Goal: Communication & Community: Answer question/provide support

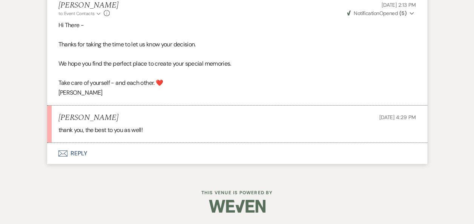
scroll to position [2546, 0]
click at [84, 159] on button "Envelope Reply" at bounding box center [237, 153] width 380 height 21
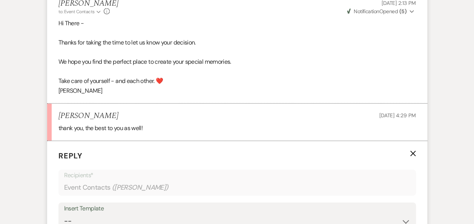
scroll to position [2684, 0]
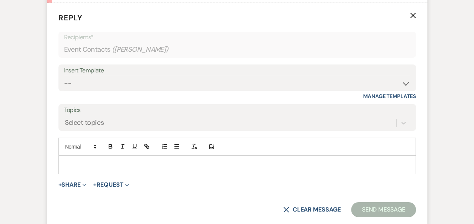
click at [168, 168] on p at bounding box center [238, 165] width 346 height 8
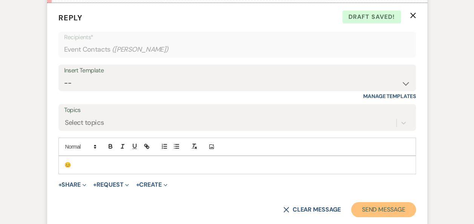
click at [378, 217] on button "Send Message" at bounding box center [383, 209] width 65 height 15
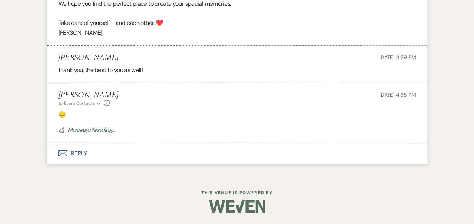
scroll to position [2611, 0]
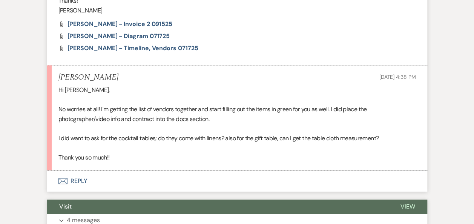
scroll to position [456, 0]
click at [82, 181] on button "Envelope Reply" at bounding box center [237, 180] width 380 height 21
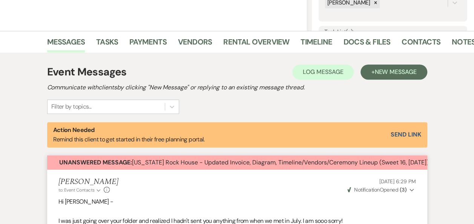
scroll to position [62, 0]
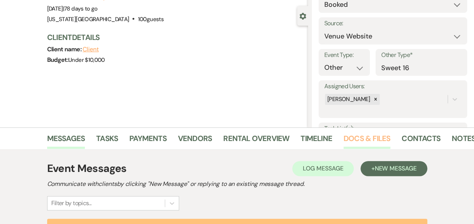
click at [361, 138] on link "Docs & Files" at bounding box center [367, 140] width 47 height 17
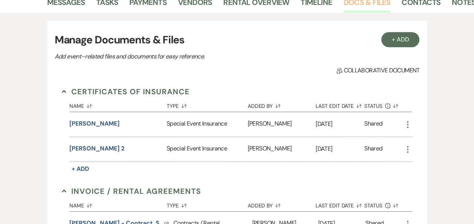
scroll to position [81, 0]
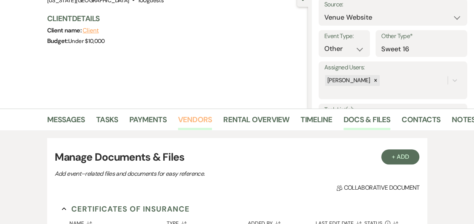
click at [191, 119] on link "Vendors" at bounding box center [195, 122] width 34 height 17
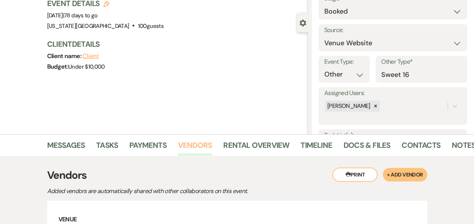
scroll to position [45, 0]
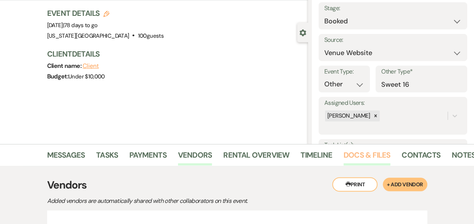
click at [367, 156] on link "Docs & Files" at bounding box center [367, 157] width 47 height 17
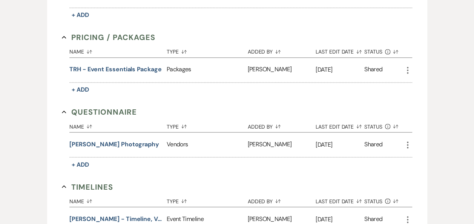
scroll to position [596, 0]
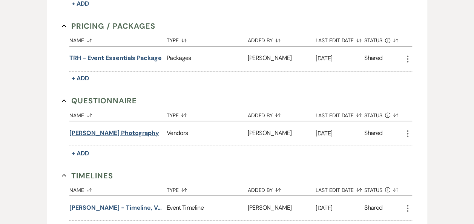
click at [91, 131] on button "Rae Photography" at bounding box center [114, 132] width 90 height 9
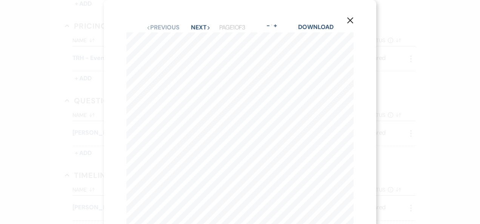
click at [350, 22] on icon "X" at bounding box center [350, 20] width 7 height 7
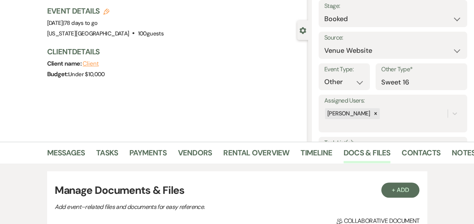
scroll to position [44, 0]
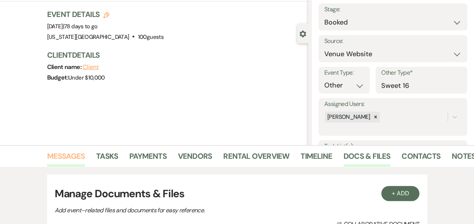
click at [56, 157] on link "Messages" at bounding box center [66, 158] width 38 height 17
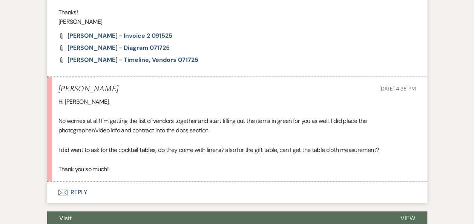
scroll to position [461, 0]
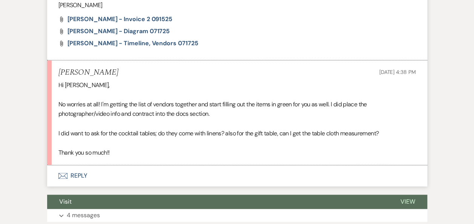
click at [79, 173] on button "Envelope Reply" at bounding box center [237, 175] width 380 height 21
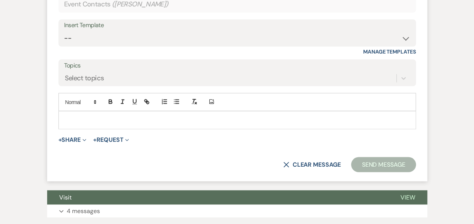
scroll to position [671, 0]
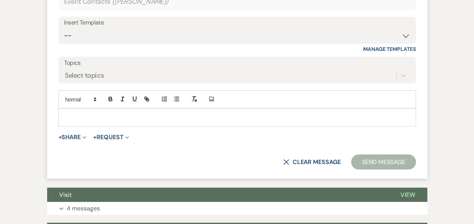
click at [152, 113] on p at bounding box center [238, 117] width 346 height 8
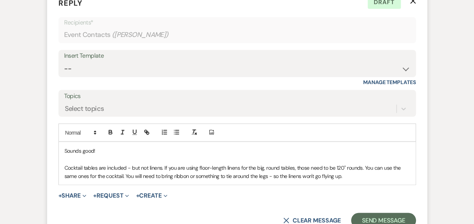
scroll to position [688, 0]
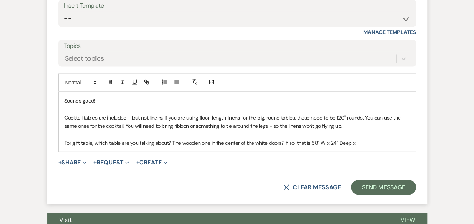
click at [334, 139] on p "For gift table, which table are you talking about? The wooden one in the center…" at bounding box center [238, 143] width 346 height 8
click at [357, 143] on p "For gift table, which table are you talking about? The wooden one in the center…" at bounding box center [238, 143] width 346 height 8
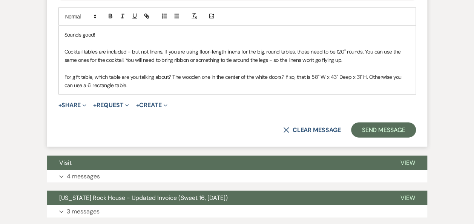
scroll to position [759, 0]
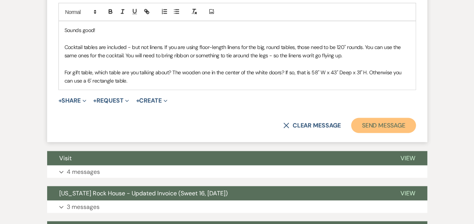
click at [370, 124] on button "Send Message" at bounding box center [383, 125] width 65 height 15
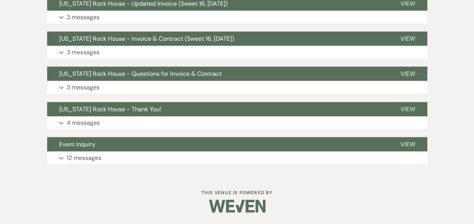
scroll to position [796, 0]
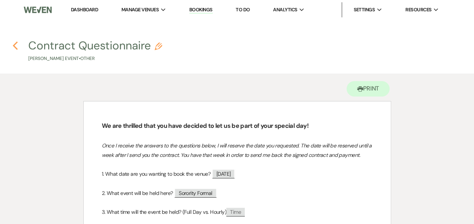
click at [14, 46] on use "button" at bounding box center [15, 46] width 5 height 8
select select "6"
select select "22"
select select "13"
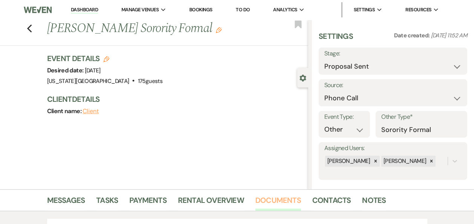
click at [276, 197] on link "Documents" at bounding box center [278, 202] width 46 height 17
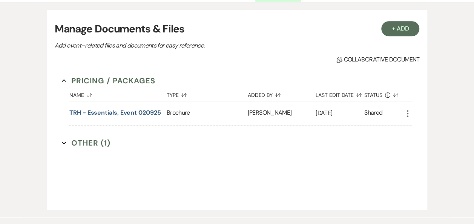
scroll to position [222, 0]
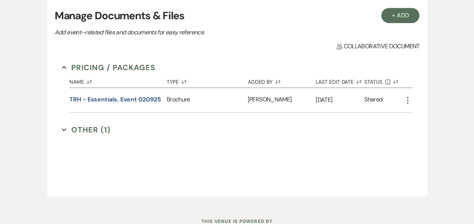
click at [89, 129] on button "Other (1) Expand" at bounding box center [86, 129] width 49 height 11
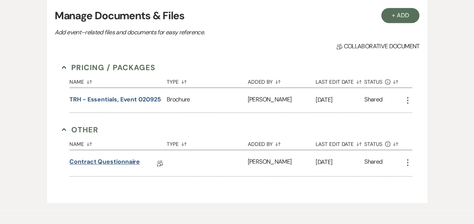
click at [109, 160] on link "Contract Questionnaire" at bounding box center [104, 163] width 71 height 12
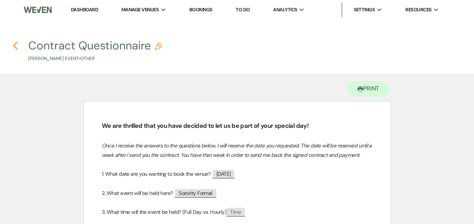
click at [14, 48] on icon "Previous" at bounding box center [15, 45] width 6 height 9
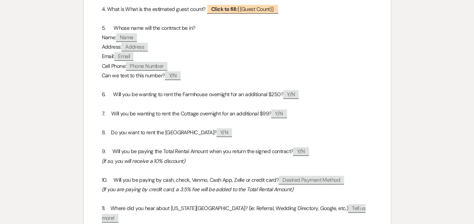
select select "6"
select select "22"
select select "13"
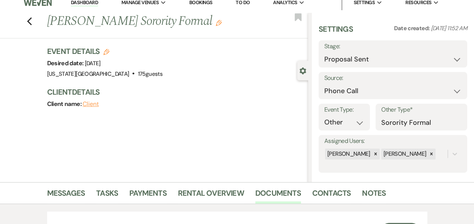
scroll to position [0, 0]
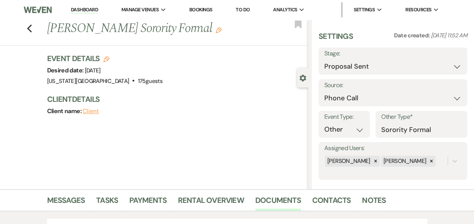
click at [84, 9] on link "Dashboard" at bounding box center [84, 9] width 27 height 7
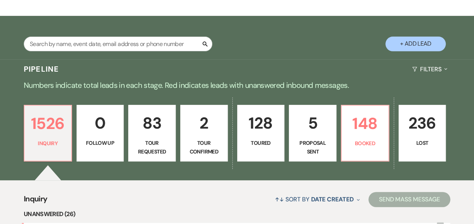
scroll to position [122, 0]
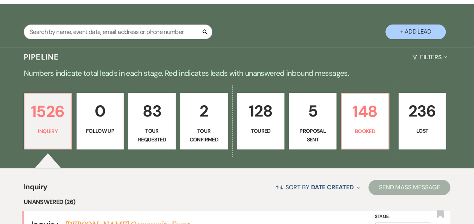
click at [312, 122] on p "5" at bounding box center [313, 111] width 38 height 25
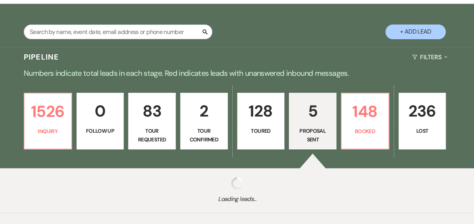
select select "6"
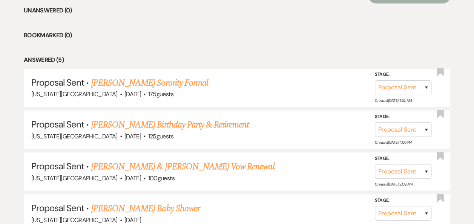
scroll to position [316, 0]
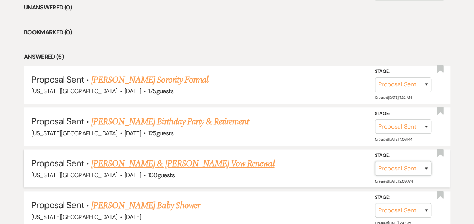
click at [428, 166] on select "Inquiry Follow Up Tour Requested Tour Confirmed Toured Proposal Sent Booked Lost" at bounding box center [403, 168] width 57 height 15
select select "8"
click at [375, 161] on select "Inquiry Follow Up Tour Requested Tour Confirmed Toured Proposal Sent Booked Lost" at bounding box center [403, 168] width 57 height 15
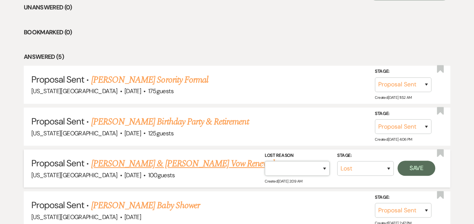
click at [324, 168] on select "Booked Elsewhere Budget Date Unavailable No Response Not a Good Match Capacity …" at bounding box center [297, 168] width 65 height 15
select select "6"
click at [265, 161] on select "Booked Elsewhere Budget Date Unavailable No Response Not a Good Match Capacity …" at bounding box center [297, 168] width 65 height 15
click at [420, 168] on button "Save" at bounding box center [417, 168] width 38 height 15
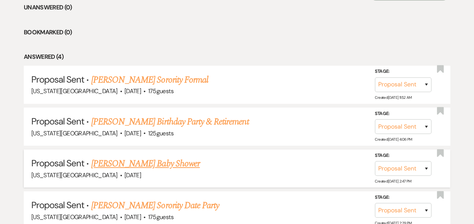
click at [170, 163] on link "[PERSON_NAME] Baby Shower" at bounding box center [145, 164] width 109 height 14
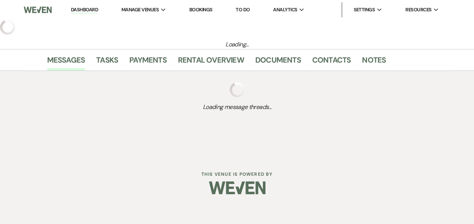
select select "6"
select select "3"
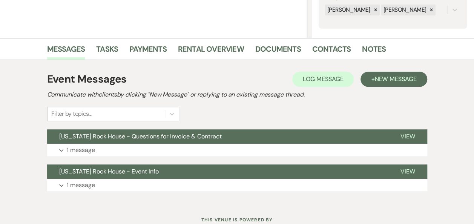
scroll to position [171, 0]
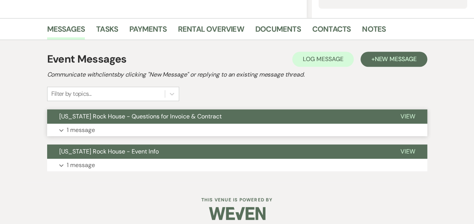
click at [407, 119] on span "View" at bounding box center [408, 116] width 15 height 8
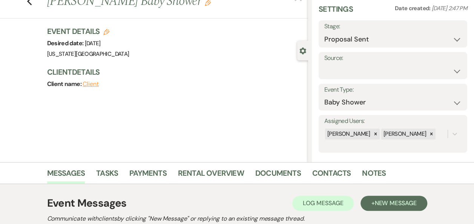
scroll to position [0, 0]
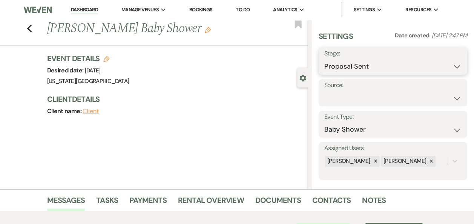
click at [452, 68] on select "Inquiry Follow Up Tour Requested Tour Confirmed Toured Proposal Sent Booked Lost" at bounding box center [393, 66] width 137 height 15
select select "8"
click at [325, 59] on select "Inquiry Follow Up Tour Requested Tour Confirmed Toured Proposal Sent Booked Lost" at bounding box center [393, 66] width 137 height 15
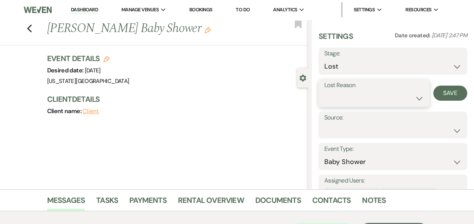
click at [416, 101] on select "Booked Elsewhere Budget Date Unavailable No Response Not a Good Match Capacity …" at bounding box center [375, 98] width 100 height 15
select select "5"
click at [325, 91] on select "Booked Elsewhere Budget Date Unavailable No Response Not a Good Match Capacity …" at bounding box center [375, 98] width 100 height 15
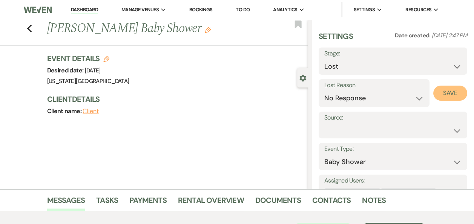
click at [441, 94] on button "Save" at bounding box center [451, 93] width 34 height 15
click at [32, 30] on use "button" at bounding box center [29, 29] width 5 height 8
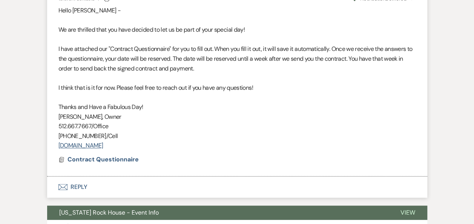
select select "6"
select select "8"
select select "5"
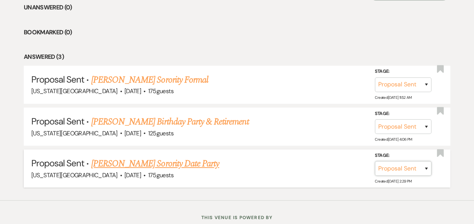
click at [426, 167] on select "Inquiry Follow Up Tour Requested Tour Confirmed Toured Proposal Sent Booked Lost" at bounding box center [403, 168] width 57 height 15
select select "7"
click at [375, 161] on select "Inquiry Follow Up Tour Requested Tour Confirmed Toured Proposal Sent Booked Lost" at bounding box center [403, 168] width 57 height 15
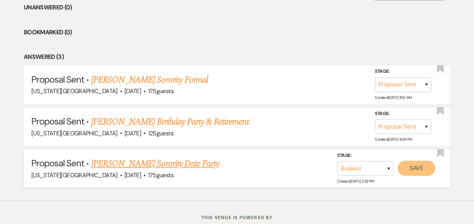
click at [415, 169] on button "Save" at bounding box center [417, 168] width 38 height 15
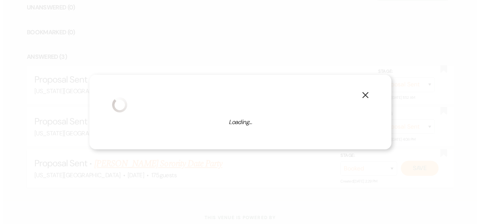
scroll to position [317, 0]
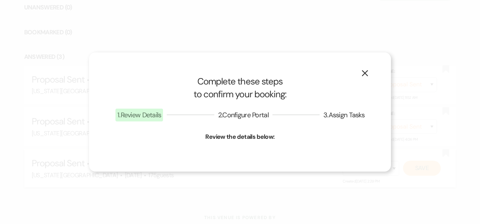
select select "13"
select select "588"
select select "false"
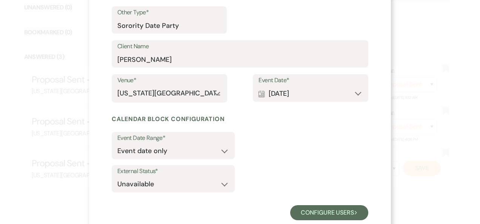
scroll to position [143, 0]
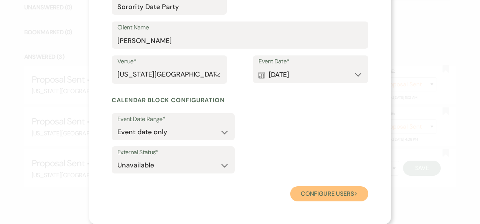
click at [329, 193] on button "Configure users Next" at bounding box center [329, 193] width 78 height 15
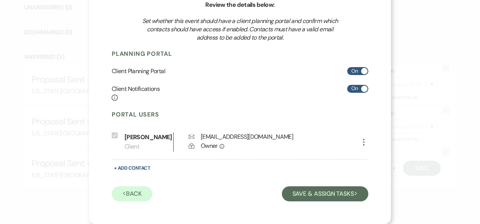
scroll to position [80, 0]
click at [361, 141] on icon "More" at bounding box center [363, 142] width 9 height 9
click at [376, 158] on button "Pencil Edit" at bounding box center [376, 157] width 35 height 13
select select "1"
select select "6"
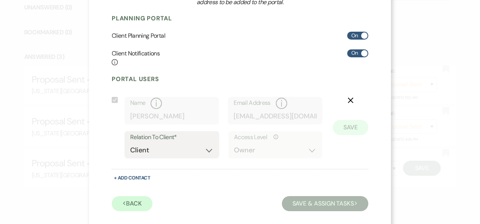
scroll to position [125, 0]
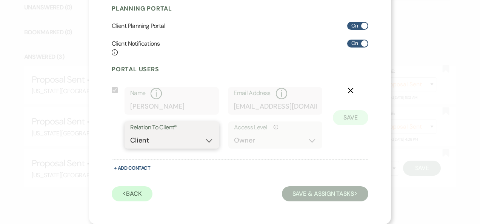
click at [207, 141] on select "Client Event Planner Parent of Client Family Member Friend Other" at bounding box center [171, 140] width 83 height 15
select select "2"
click at [130, 133] on select "Client Event Planner Parent of Client Family Member Friend Other" at bounding box center [171, 140] width 83 height 15
click at [356, 120] on button "Save" at bounding box center [350, 117] width 35 height 15
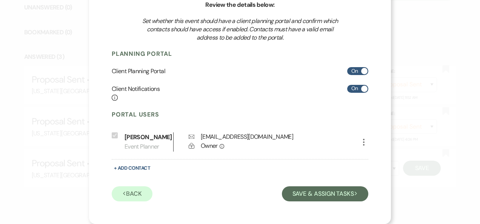
scroll to position [80, 0]
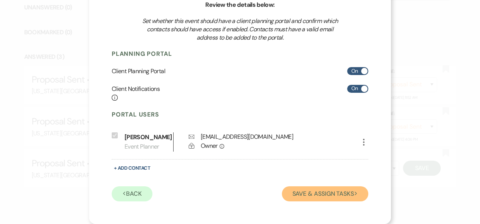
click at [334, 194] on button "Save & Assign Tasks Next" at bounding box center [325, 193] width 86 height 15
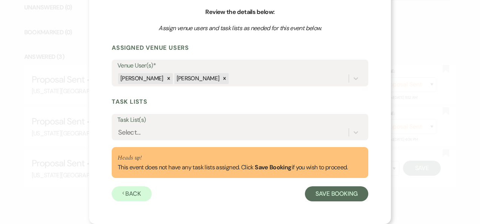
scroll to position [72, 0]
click at [334, 194] on button "Save Booking" at bounding box center [336, 193] width 63 height 15
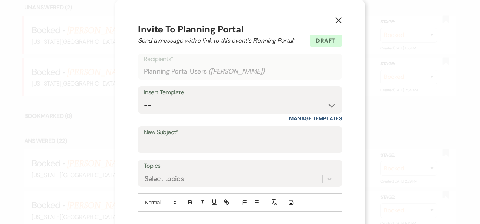
click at [336, 20] on icon "X" at bounding box center [338, 20] width 7 height 7
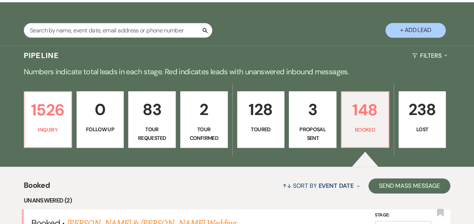
scroll to position [114, 0]
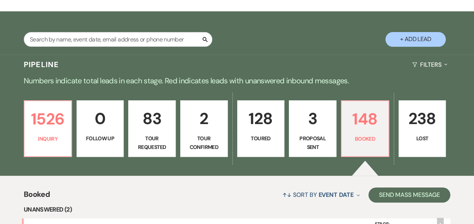
click at [316, 131] on p "3" at bounding box center [313, 118] width 38 height 25
select select "6"
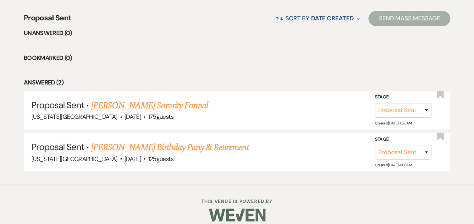
scroll to position [299, 0]
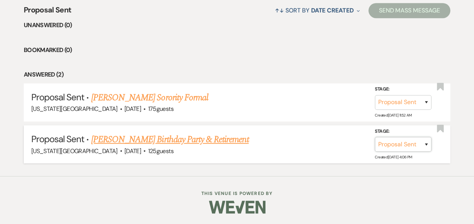
click at [426, 144] on select "Inquiry Follow Up Tour Requested Tour Confirmed Toured Proposal Sent Booked Lost" at bounding box center [403, 144] width 57 height 15
select select "7"
click at [375, 137] on select "Inquiry Follow Up Tour Requested Tour Confirmed Toured Proposal Sent Booked Lost" at bounding box center [403, 144] width 57 height 15
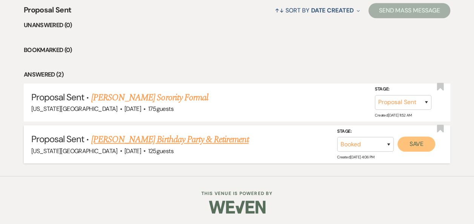
click at [409, 142] on button "Save" at bounding box center [417, 144] width 38 height 15
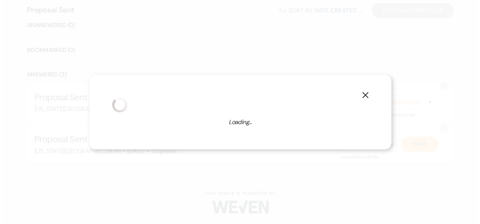
scroll to position [299, 0]
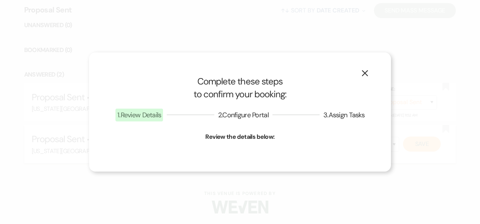
select select "13"
select select "588"
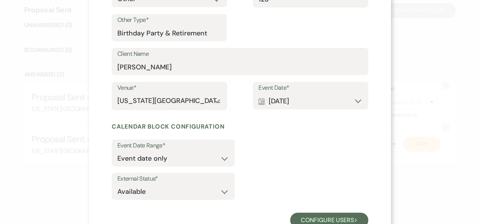
scroll to position [125, 0]
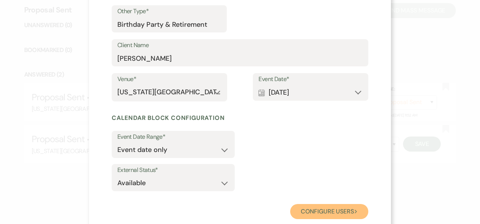
click at [337, 212] on button "Configure users Next" at bounding box center [329, 211] width 78 height 15
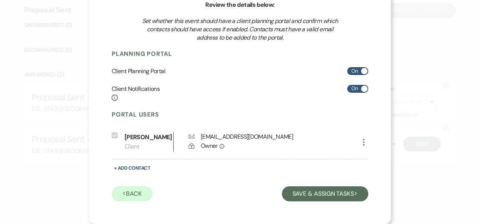
scroll to position [80, 0]
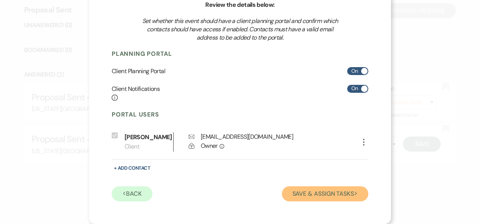
click at [334, 195] on button "Save & Assign Tasks Next" at bounding box center [325, 193] width 86 height 15
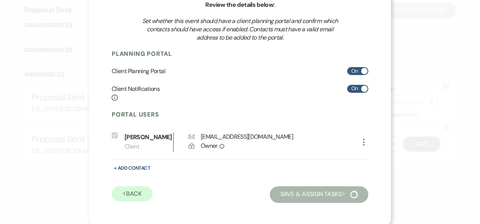
scroll to position [72, 0]
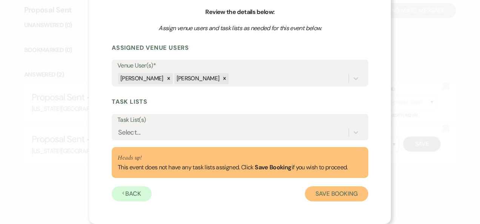
click at [334, 195] on button "Save Booking" at bounding box center [336, 193] width 63 height 15
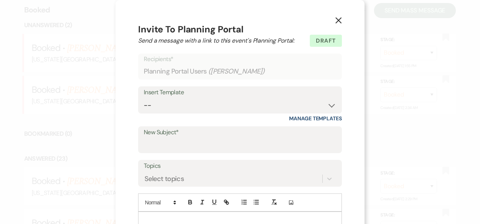
click at [335, 20] on icon "X" at bounding box center [338, 20] width 7 height 7
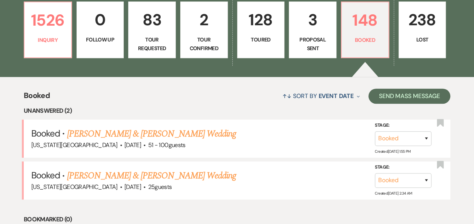
scroll to position [208, 0]
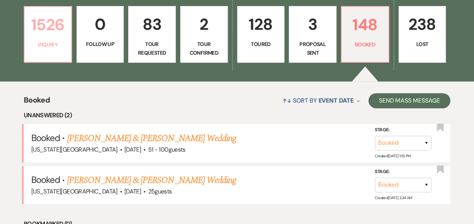
click at [52, 37] on p "1526" at bounding box center [48, 24] width 38 height 25
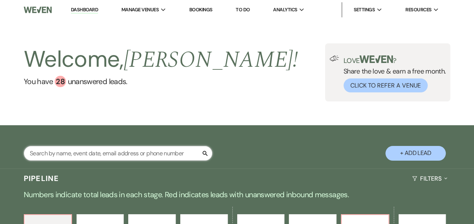
click at [117, 154] on input "text" at bounding box center [118, 153] width 189 height 15
type input "[DATE]"
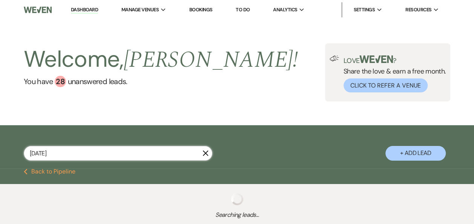
select select "6"
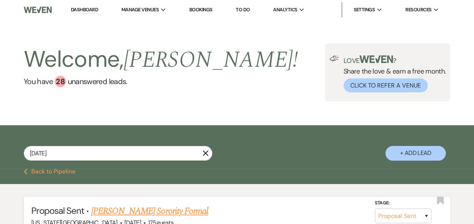
click at [177, 211] on link "[PERSON_NAME] Sorority Formal" at bounding box center [149, 212] width 117 height 14
select select "6"
select select "22"
select select "13"
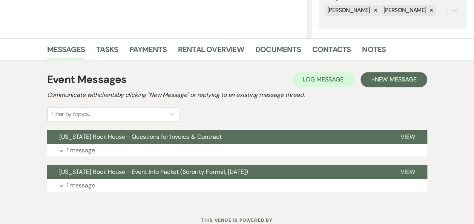
scroll to position [151, 0]
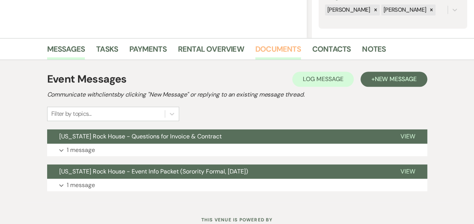
click at [276, 48] on link "Documents" at bounding box center [278, 51] width 46 height 17
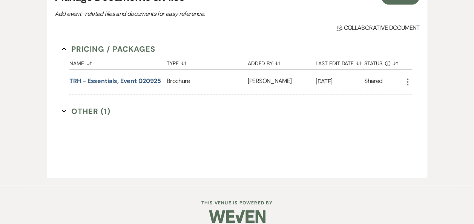
scroll to position [251, 0]
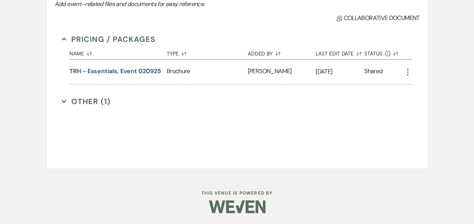
click at [89, 102] on button "Other (1) Expand" at bounding box center [86, 101] width 49 height 11
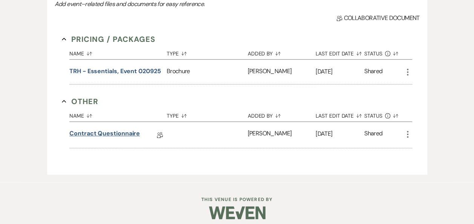
click at [124, 133] on link "Contract Questionnaire" at bounding box center [104, 135] width 71 height 12
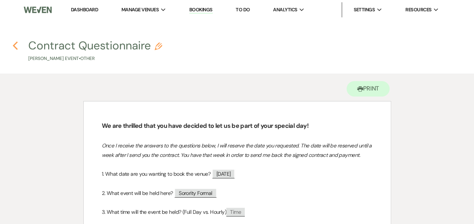
click at [17, 47] on icon "Previous" at bounding box center [15, 45] width 6 height 9
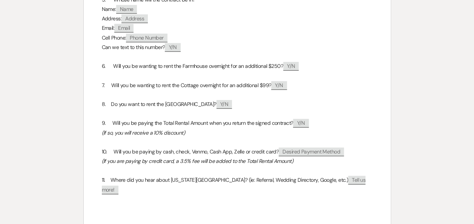
select select "6"
select select "22"
select select "13"
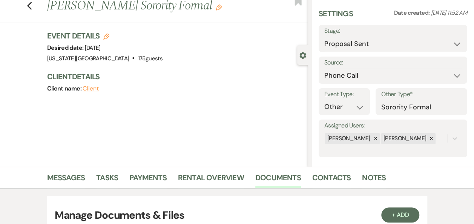
scroll to position [0, 0]
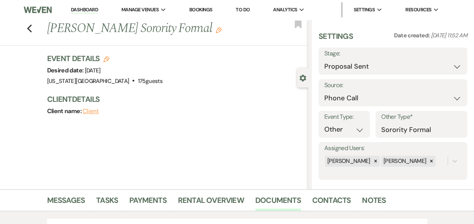
click at [83, 10] on link "Dashboard" at bounding box center [84, 9] width 27 height 7
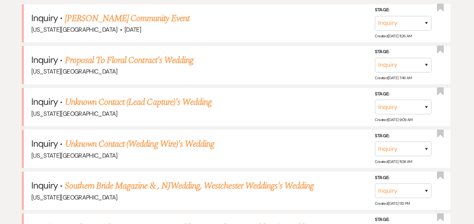
scroll to position [170, 0]
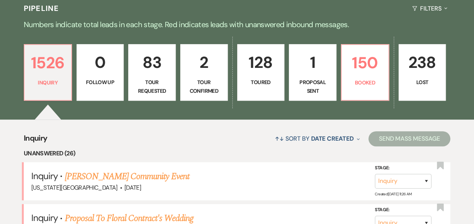
click at [204, 71] on p "2" at bounding box center [204, 62] width 38 height 25
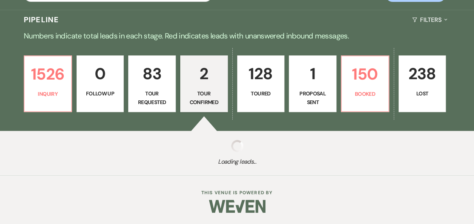
select select "4"
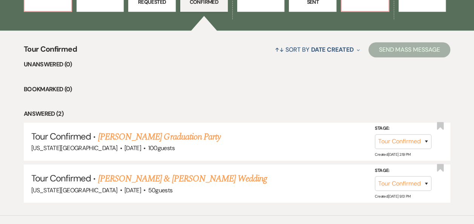
scroll to position [260, 0]
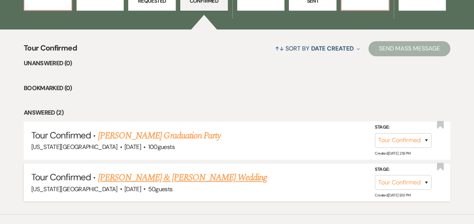
click at [168, 177] on link "[PERSON_NAME] & [PERSON_NAME] Wedding" at bounding box center [182, 178] width 169 height 14
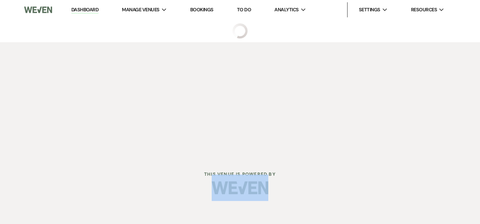
click at [168, 177] on div at bounding box center [240, 187] width 386 height 35
select select "4"
select select "5"
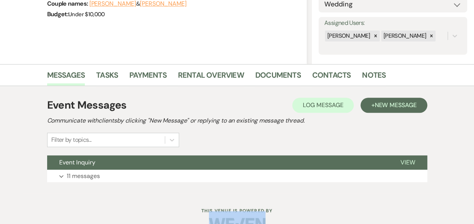
scroll to position [143, 0]
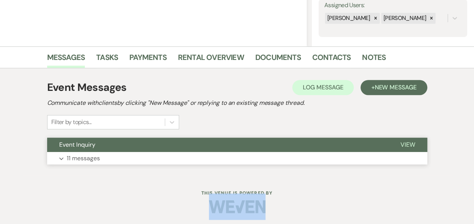
click at [407, 143] on span "View" at bounding box center [408, 145] width 15 height 8
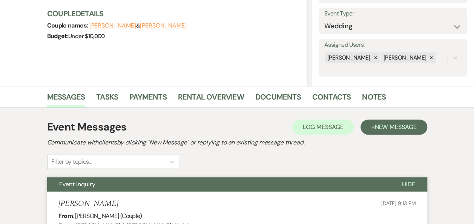
scroll to position [0, 0]
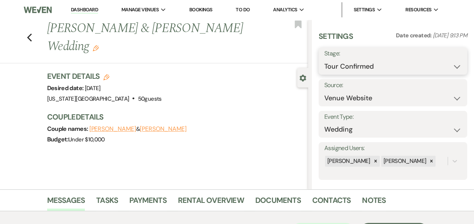
click at [453, 66] on select "Inquiry Follow Up Tour Requested Tour Confirmed Toured Proposal Sent Booked Lost" at bounding box center [393, 66] width 137 height 15
select select "8"
click at [325, 59] on select "Inquiry Follow Up Tour Requested Tour Confirmed Toured Proposal Sent Booked Lost" at bounding box center [393, 66] width 137 height 15
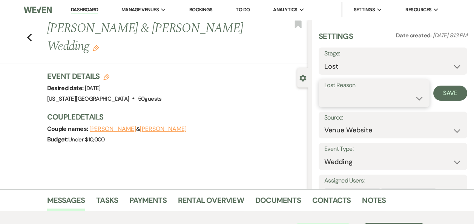
click at [415, 98] on select "Booked Elsewhere Budget Date Unavailable No Response Not a Good Match Capacity …" at bounding box center [375, 98] width 100 height 15
select select "5"
click at [325, 91] on select "Booked Elsewhere Budget Date Unavailable No Response Not a Good Match Capacity …" at bounding box center [375, 98] width 100 height 15
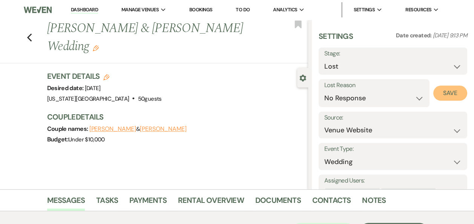
click at [445, 92] on button "Save" at bounding box center [451, 93] width 34 height 15
click at [83, 10] on link "Dashboard" at bounding box center [84, 9] width 27 height 7
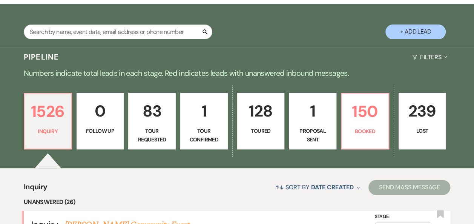
scroll to position [97, 0]
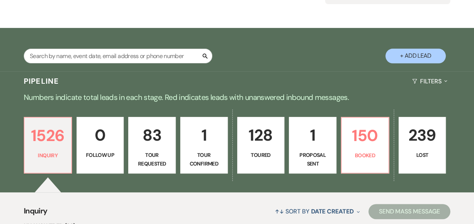
click at [207, 141] on p "1" at bounding box center [204, 135] width 38 height 25
select select "4"
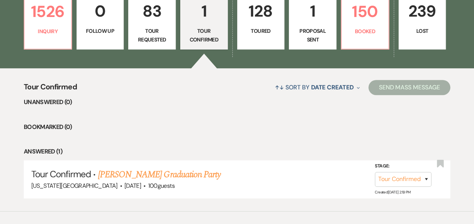
scroll to position [231, 0]
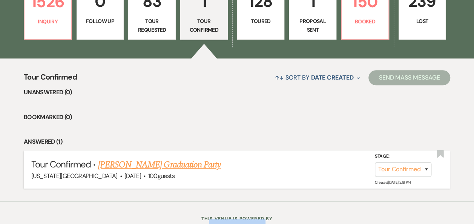
click at [189, 165] on link "[PERSON_NAME] Graduation Party" at bounding box center [159, 165] width 123 height 14
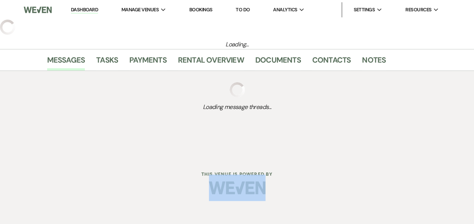
select select "4"
select select "12"
select select "19"
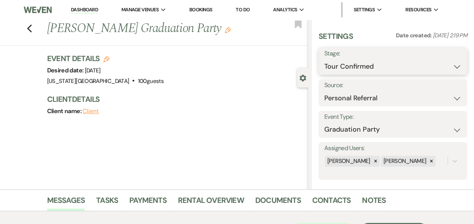
click at [449, 69] on select "Inquiry Follow Up Tour Requested Tour Confirmed Toured Proposal Sent Booked Lost" at bounding box center [393, 66] width 137 height 15
select select "8"
click at [325, 59] on select "Inquiry Follow Up Tour Requested Tour Confirmed Toured Proposal Sent Booked Lost" at bounding box center [393, 66] width 137 height 15
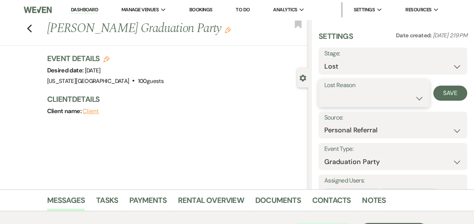
click at [413, 100] on select "Booked Elsewhere Budget Date Unavailable No Response Not a Good Match Capacity …" at bounding box center [375, 98] width 100 height 15
select select "6"
click at [325, 91] on select "Booked Elsewhere Budget Date Unavailable No Response Not a Good Match Capacity …" at bounding box center [375, 98] width 100 height 15
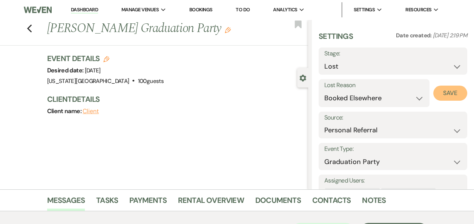
click at [442, 94] on button "Save" at bounding box center [451, 93] width 34 height 15
click at [88, 9] on link "Dashboard" at bounding box center [84, 9] width 27 height 7
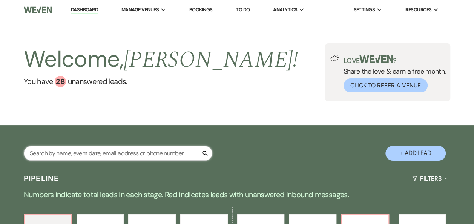
click at [118, 154] on input "text" at bounding box center [118, 153] width 189 height 15
type input "[PERSON_NAME]"
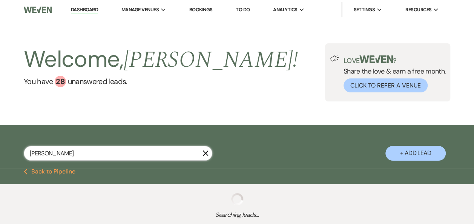
select select "2"
select select "5"
select select "8"
select select "6"
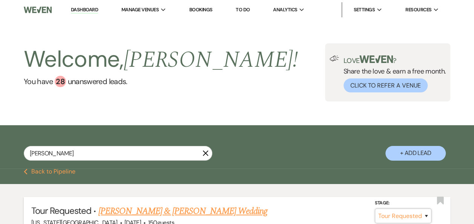
click at [426, 217] on select "Inquiry Follow Up Tour Requested Tour Confirmed Toured Proposal Sent Booked Lost" at bounding box center [403, 216] width 57 height 15
select select "4"
click at [375, 209] on select "Inquiry Follow Up Tour Requested Tour Confirmed Toured Proposal Sent Booked Lost" at bounding box center [403, 216] width 57 height 15
click at [418, 217] on button "Save" at bounding box center [417, 215] width 38 height 15
click at [205, 155] on use "button" at bounding box center [206, 154] width 6 height 6
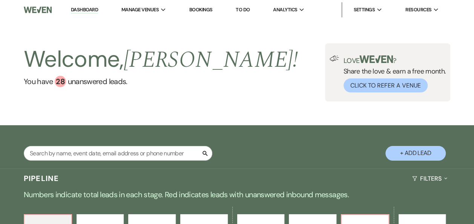
click at [205, 154] on use "button" at bounding box center [205, 153] width 5 height 5
click at [183, 153] on input "text" at bounding box center [118, 153] width 189 height 15
type input "hunter"
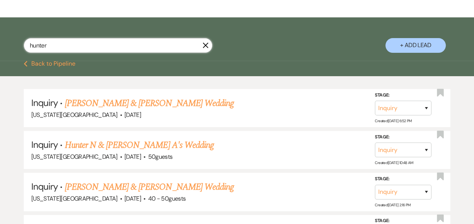
scroll to position [115, 0]
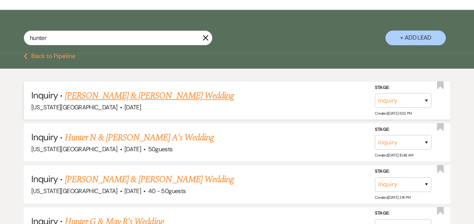
click at [178, 95] on link "[PERSON_NAME] & [PERSON_NAME] Wedding" at bounding box center [149, 96] width 169 height 14
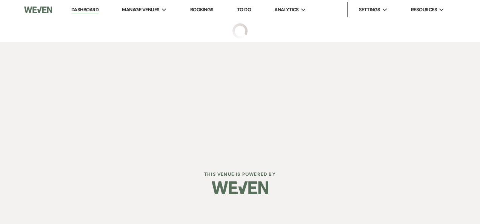
select select "5"
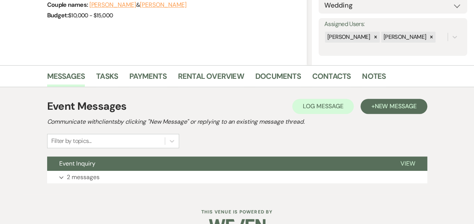
scroll to position [143, 0]
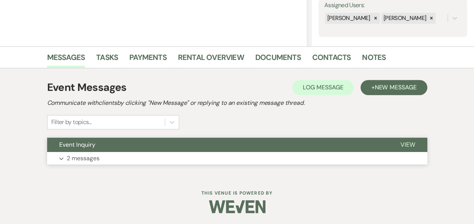
click at [407, 144] on span "View" at bounding box center [408, 145] width 15 height 8
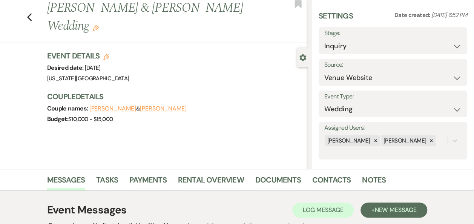
scroll to position [0, 0]
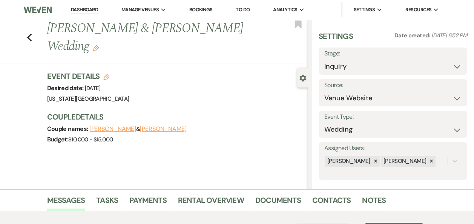
click at [162, 127] on button "[PERSON_NAME]" at bounding box center [163, 129] width 47 height 6
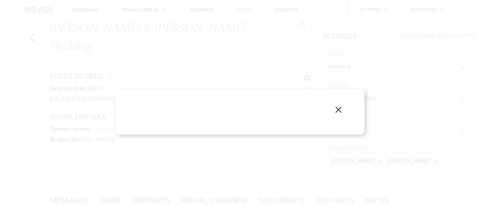
select select "1"
select select "phone"
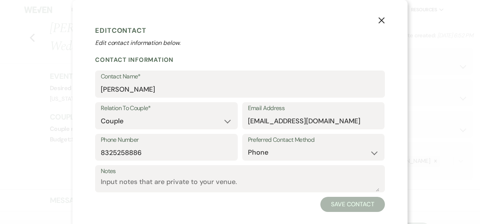
click at [380, 20] on icon "X" at bounding box center [381, 20] width 7 height 7
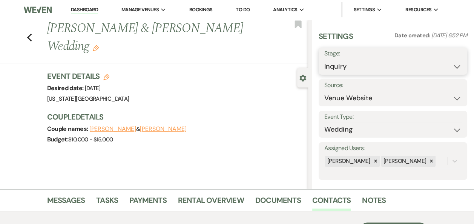
click at [451, 66] on select "Inquiry Follow Up Tour Requested Tour Confirmed Toured Proposal Sent Booked Lost" at bounding box center [393, 66] width 137 height 15
select select "4"
click at [325, 59] on select "Inquiry Follow Up Tour Requested Tour Confirmed Toured Proposal Sent Booked Lost" at bounding box center [393, 66] width 137 height 15
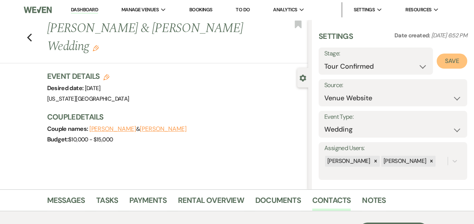
click at [448, 62] on button "Save" at bounding box center [452, 61] width 31 height 15
click at [85, 9] on link "Dashboard" at bounding box center [84, 9] width 27 height 7
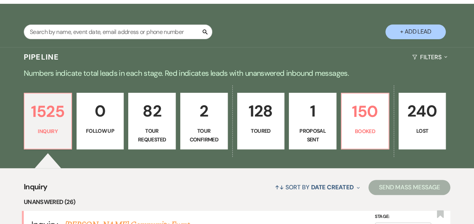
scroll to position [97, 0]
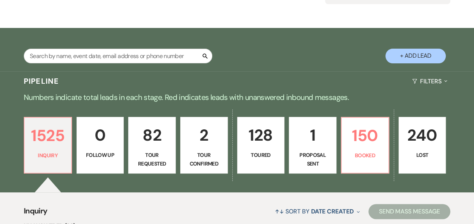
click at [154, 148] on link "82 Tour Requested" at bounding box center [152, 145] width 48 height 57
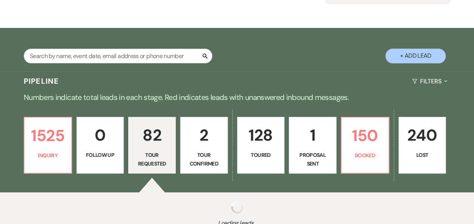
select select "2"
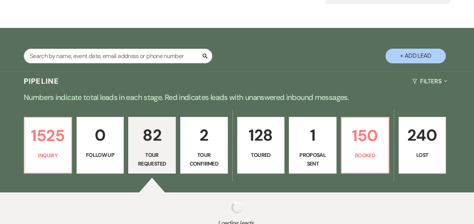
select select "2"
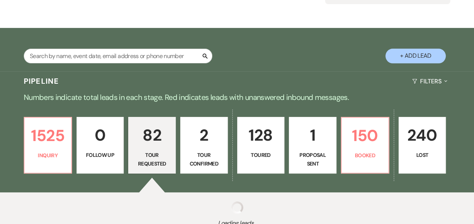
select select "2"
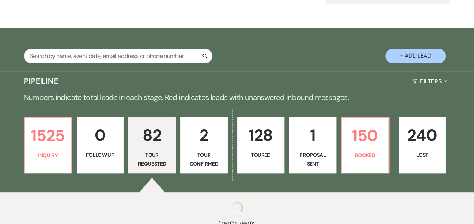
select select "2"
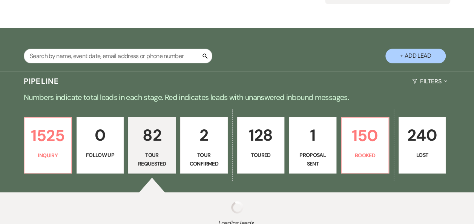
select select "2"
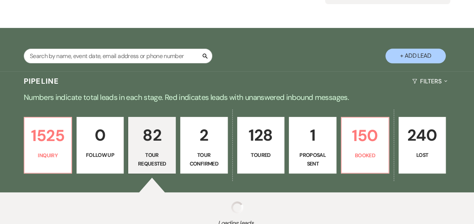
select select "2"
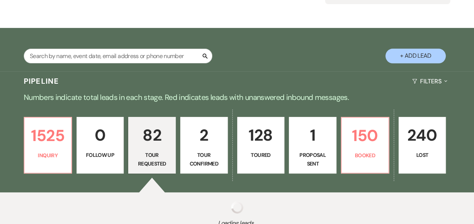
select select "2"
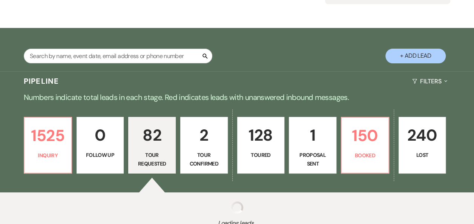
select select "2"
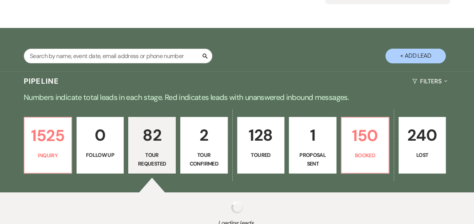
select select "2"
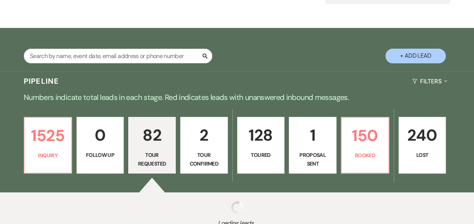
select select "2"
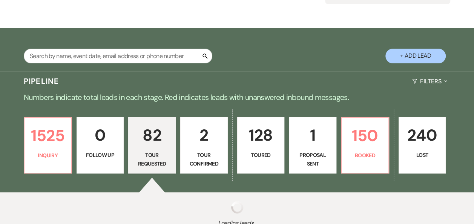
select select "2"
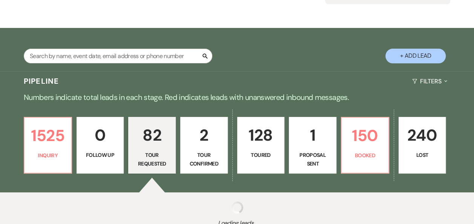
select select "2"
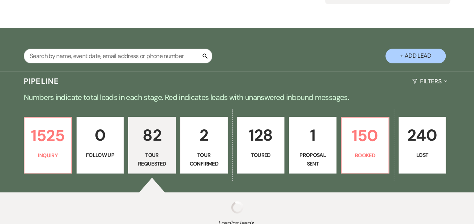
select select "2"
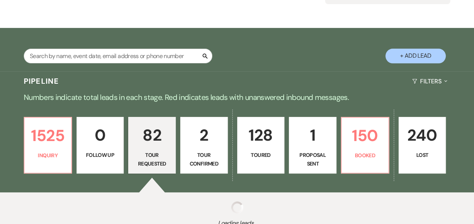
select select "2"
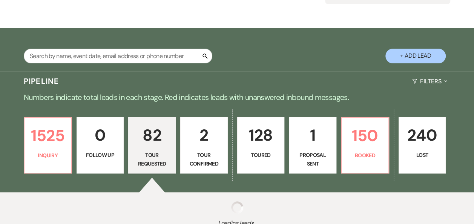
select select "2"
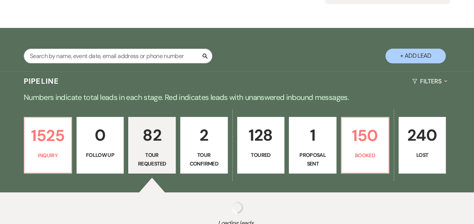
select select "2"
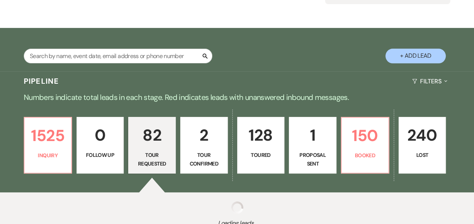
select select "2"
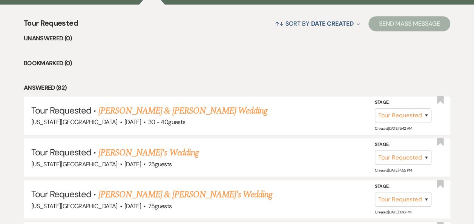
scroll to position [290, 0]
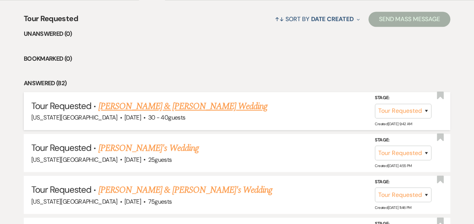
click at [223, 105] on link "[PERSON_NAME] & [PERSON_NAME] Wedding" at bounding box center [183, 107] width 169 height 14
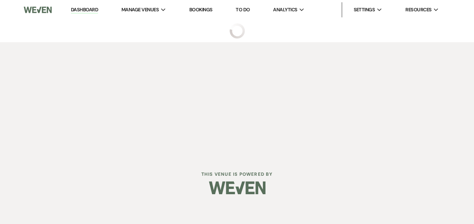
select select "2"
select select "5"
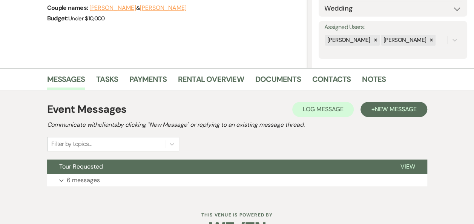
scroll to position [143, 0]
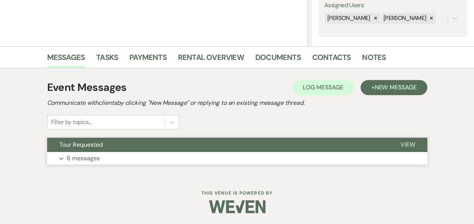
click at [413, 144] on span "View" at bounding box center [408, 145] width 15 height 8
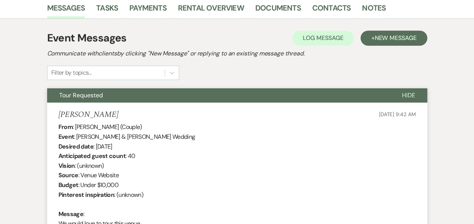
scroll to position [0, 0]
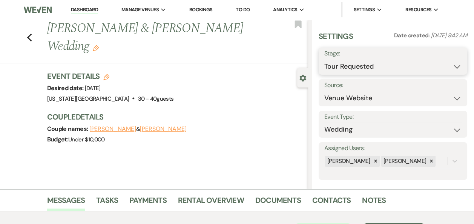
click at [450, 67] on select "Inquiry Follow Up Tour Requested Tour Confirmed Toured Proposal Sent Booked Lost" at bounding box center [393, 66] width 137 height 15
select select "5"
click at [325, 59] on select "Inquiry Follow Up Tour Requested Tour Confirmed Toured Proposal Sent Booked Lost" at bounding box center [393, 66] width 137 height 15
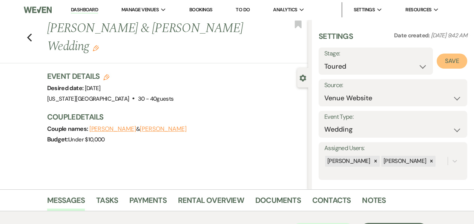
click at [445, 61] on button "Save" at bounding box center [452, 61] width 31 height 15
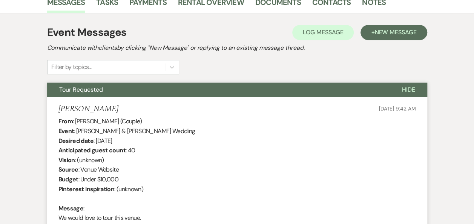
scroll to position [215, 0]
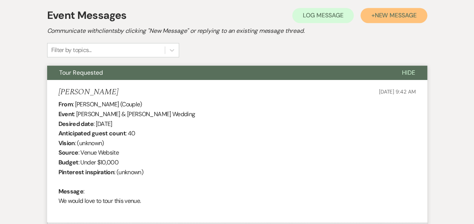
click at [391, 16] on span "New Message" at bounding box center [396, 15] width 42 height 8
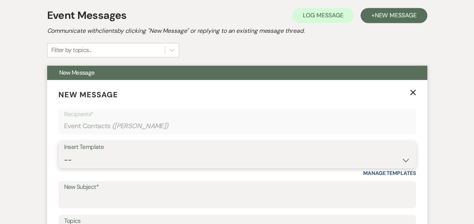
click at [404, 163] on select "-- Weven Planning Portal Introduction (Booked Events) Follow Up Booking Procedu…" at bounding box center [237, 160] width 346 height 15
select select "703"
click at [64, 153] on select "-- Weven Planning Portal Introduction (Booked Events) Follow Up Booking Procedu…" at bounding box center [237, 160] width 346 height 15
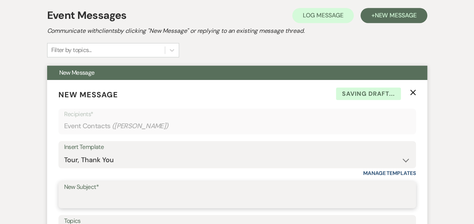
click at [252, 199] on input "New Subject*" at bounding box center [237, 200] width 346 height 15
type input "[US_STATE] Rock House - Thank You!"
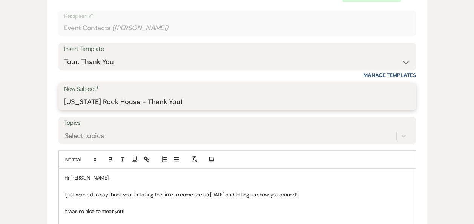
scroll to position [323, 0]
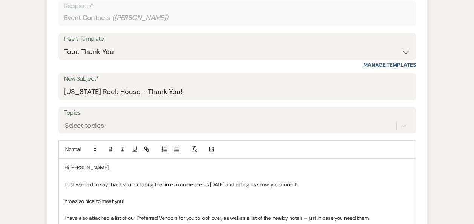
click at [223, 184] on p "I just wanted to say thank you for taking the time to come see us [DATE] and le…" at bounding box center [238, 184] width 346 height 8
click at [132, 202] on p "It was so nice to meet you!" at bounding box center [238, 201] width 346 height 8
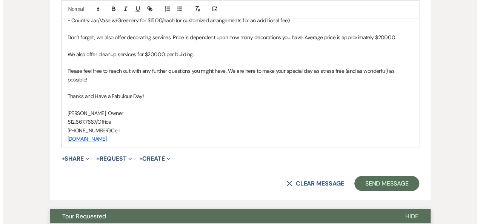
scroll to position [603, 0]
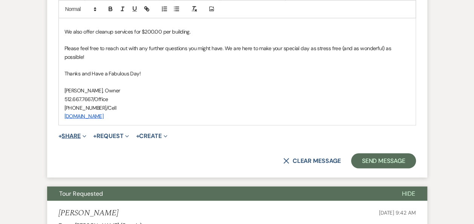
click at [82, 133] on button "+ Share Expand" at bounding box center [72, 136] width 28 height 6
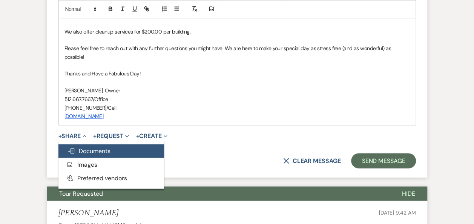
click at [87, 147] on span "Doc Upload Documents" at bounding box center [89, 151] width 43 height 8
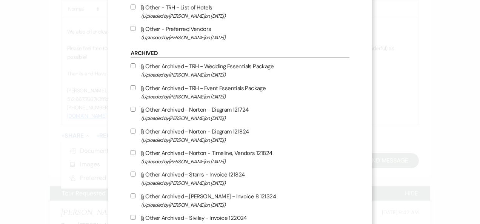
scroll to position [475, 0]
click at [131, 27] on input "Attach File Other - Preferred Vendors (Uploaded by [PERSON_NAME] on [DATE] )" at bounding box center [133, 28] width 5 height 5
checkbox input "true"
click at [131, 4] on input "Attach File Other - TRH - List of Hotels (Uploaded by [PERSON_NAME] on [DATE] )" at bounding box center [133, 6] width 5 height 5
checkbox input "true"
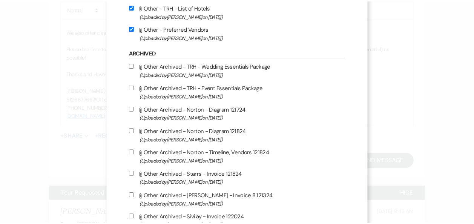
scroll to position [677, 0]
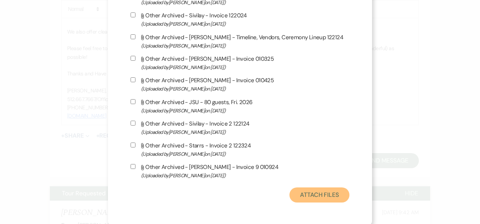
click at [318, 197] on button "Attach Files" at bounding box center [319, 195] width 60 height 15
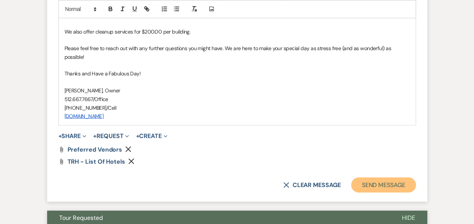
click at [389, 177] on button "Send Message" at bounding box center [383, 184] width 65 height 15
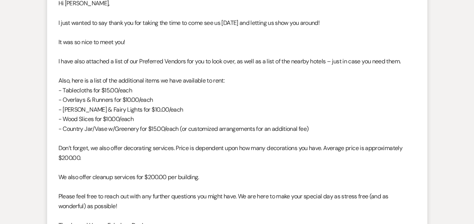
scroll to position [0, 0]
